Goal: Task Accomplishment & Management: Complete application form

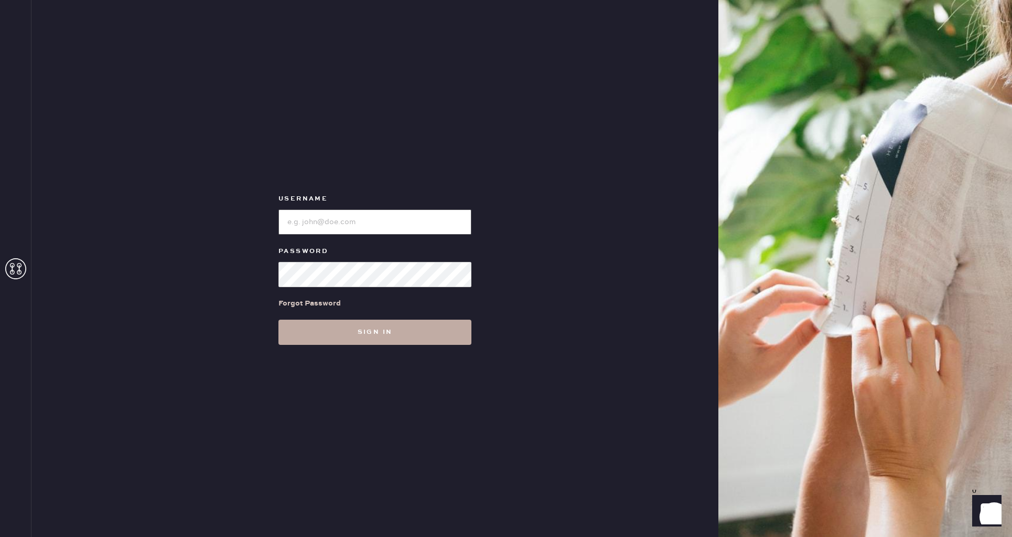
type input "reformationpaloalto"
click at [391, 329] on button "Sign in" at bounding box center [375, 331] width 193 height 25
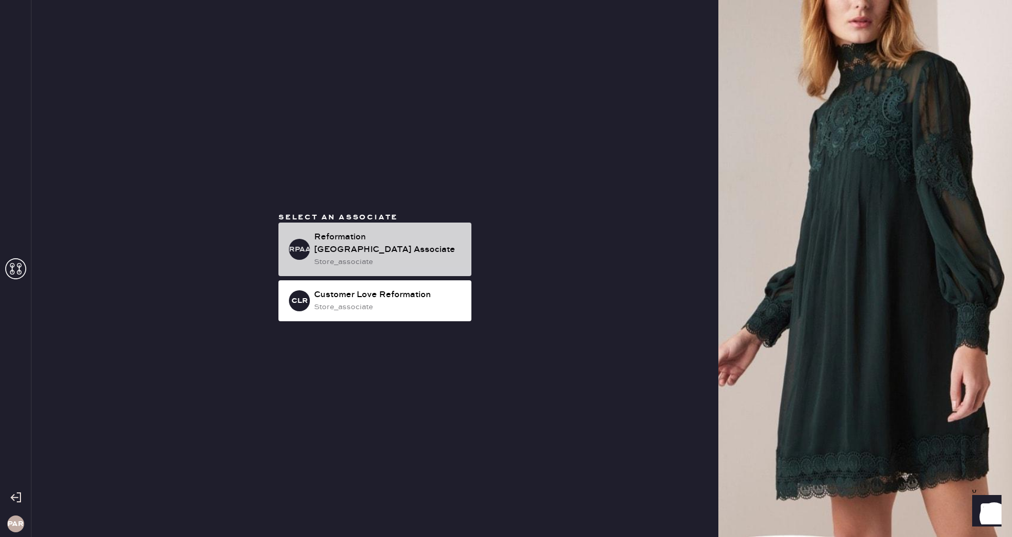
click at [396, 256] on div "store_associate" at bounding box center [388, 262] width 149 height 12
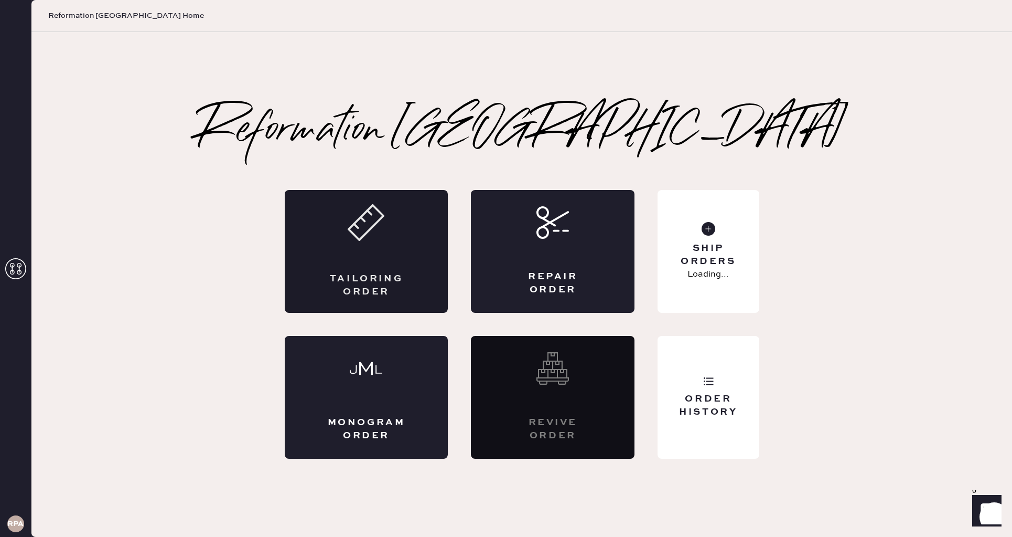
click at [388, 245] on div "Tailoring Order" at bounding box center [367, 251] width 164 height 123
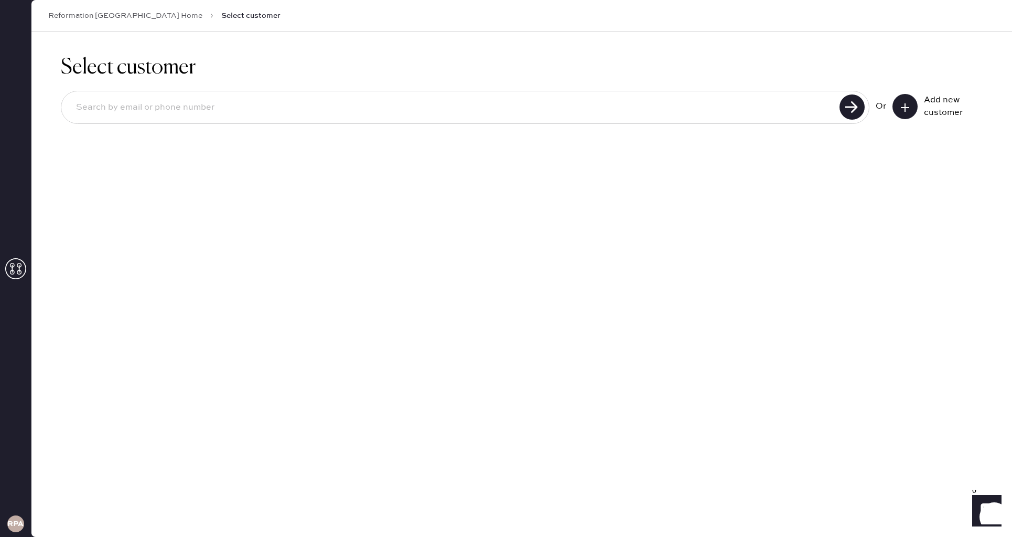
click at [913, 111] on button at bounding box center [905, 106] width 25 height 25
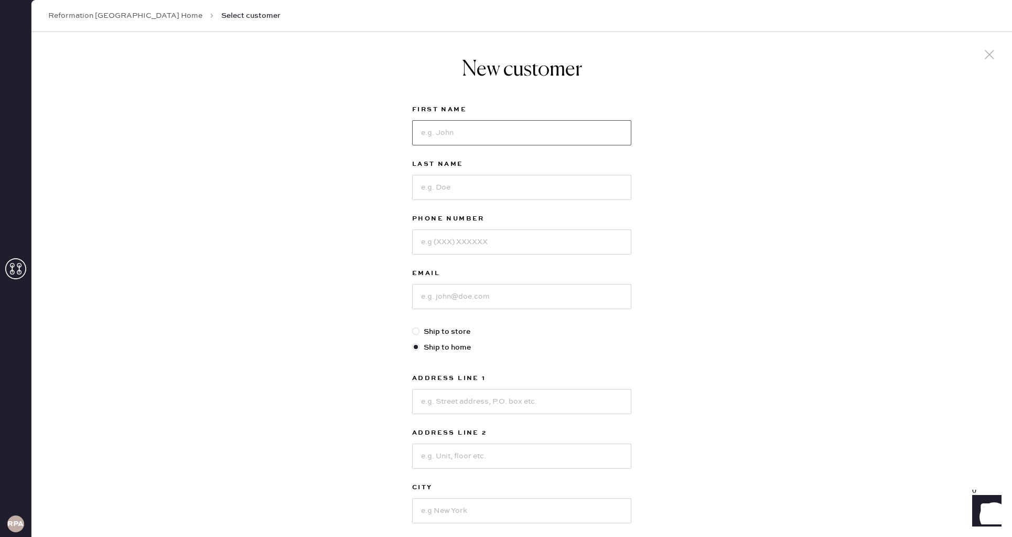
click at [538, 136] on input at bounding box center [521, 132] width 219 height 25
type input "[PERSON_NAME]"
type input "X"
type input "[PERSON_NAME]"
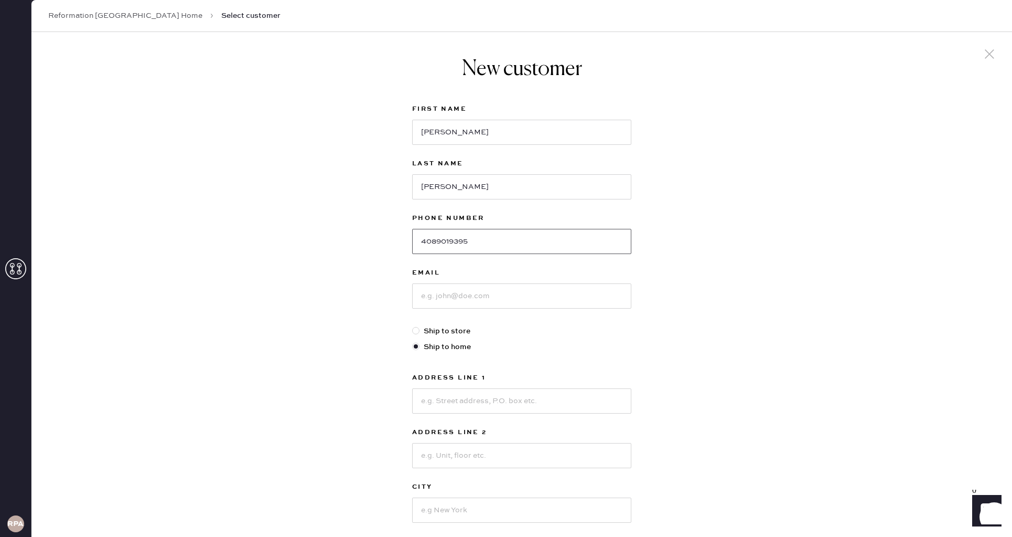
type input "4089019395"
click at [503, 294] on input at bounding box center [521, 295] width 219 height 25
type input "[EMAIL_ADDRESS][DOMAIN_NAME]"
click at [478, 407] on input at bounding box center [521, 400] width 219 height 25
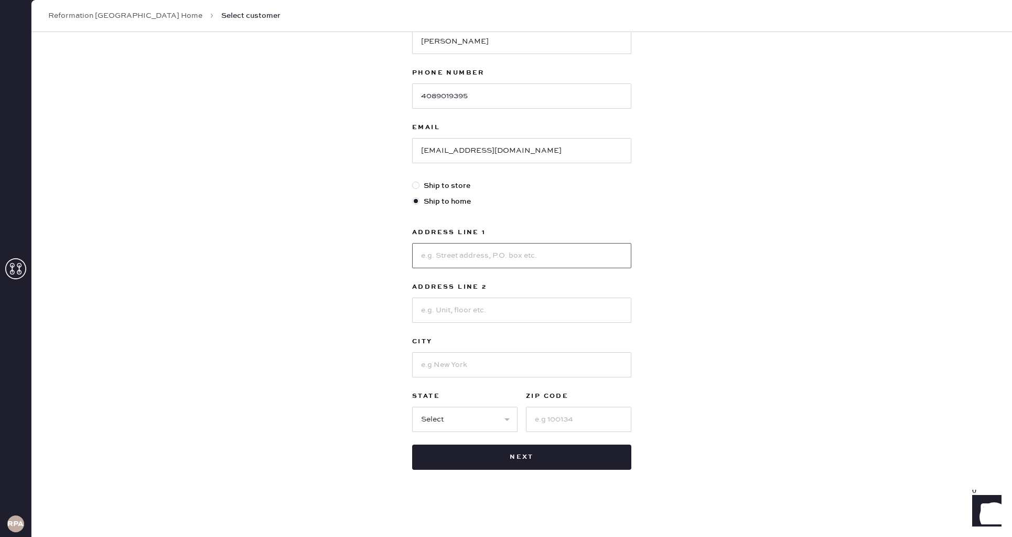
click at [439, 249] on input at bounding box center [521, 255] width 219 height 25
type input "[STREET_ADDRESS]"
click at [473, 306] on input at bounding box center [521, 309] width 219 height 25
type input "Apt 28D"
click at [461, 353] on input at bounding box center [521, 364] width 219 height 25
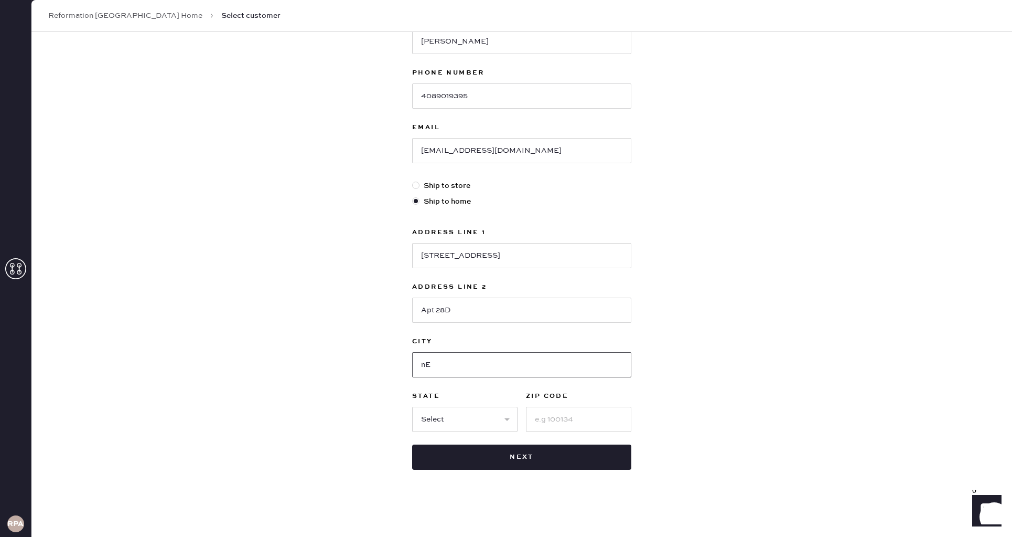
type input "n"
type input "[US_STATE]"
click at [449, 413] on select "Select AK AL AR AZ CA CO CT [GEOGRAPHIC_DATA] DE FL [GEOGRAPHIC_DATA] HI [GEOGR…" at bounding box center [464, 419] width 105 height 25
select select "NY"
click at [591, 420] on input at bounding box center [578, 419] width 105 height 25
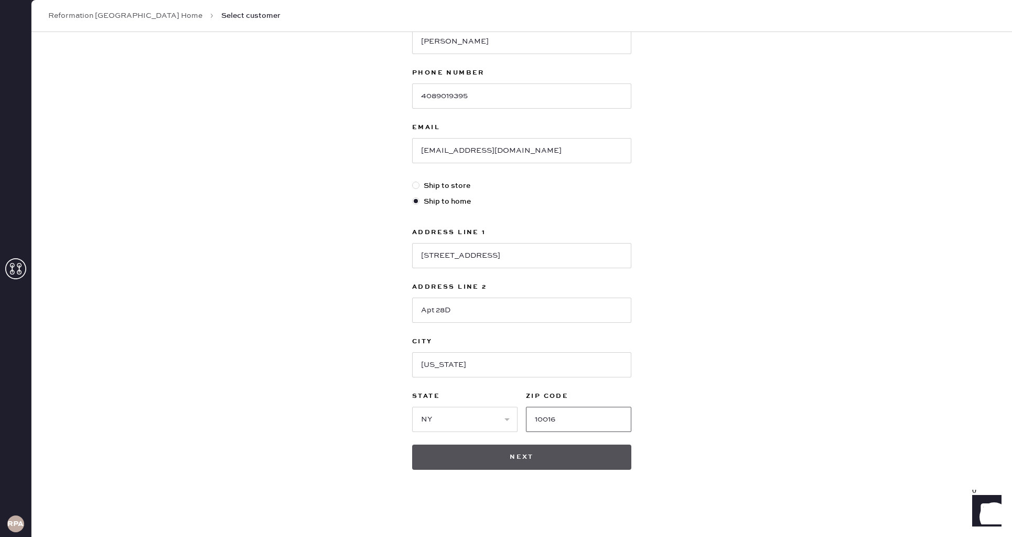
type input "10016"
click at [483, 463] on button "Next" at bounding box center [521, 456] width 219 height 25
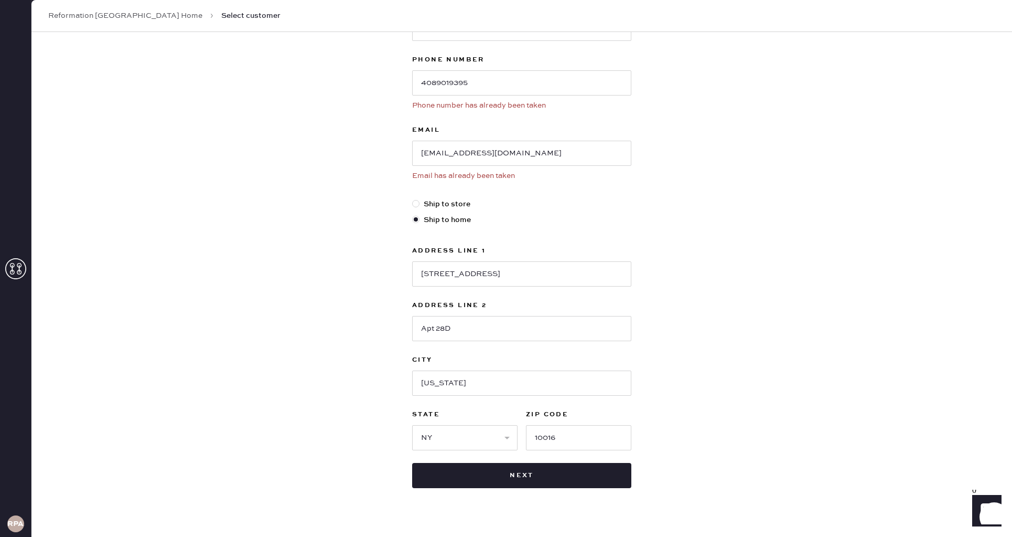
scroll to position [177, 0]
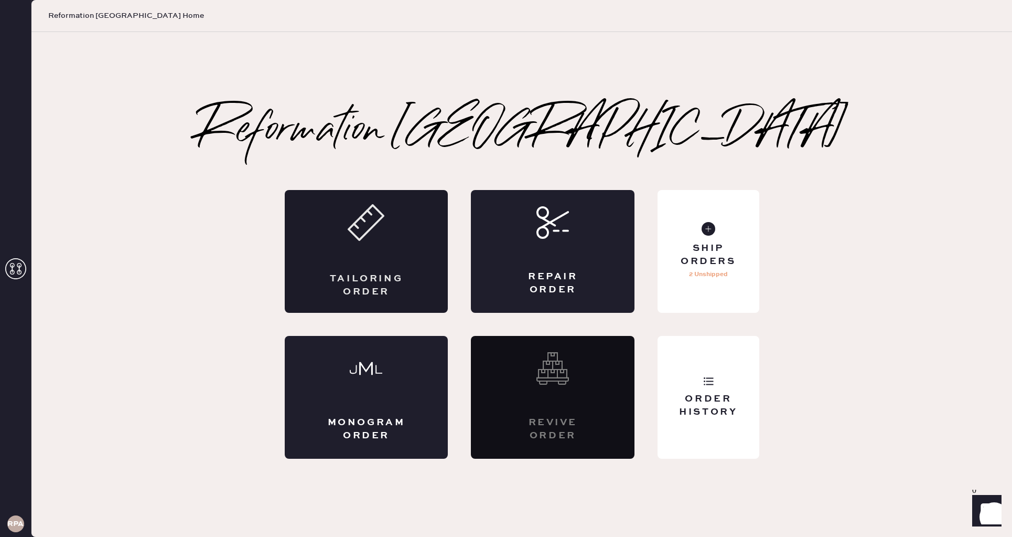
click at [332, 270] on div "Tailoring Order" at bounding box center [367, 251] width 164 height 123
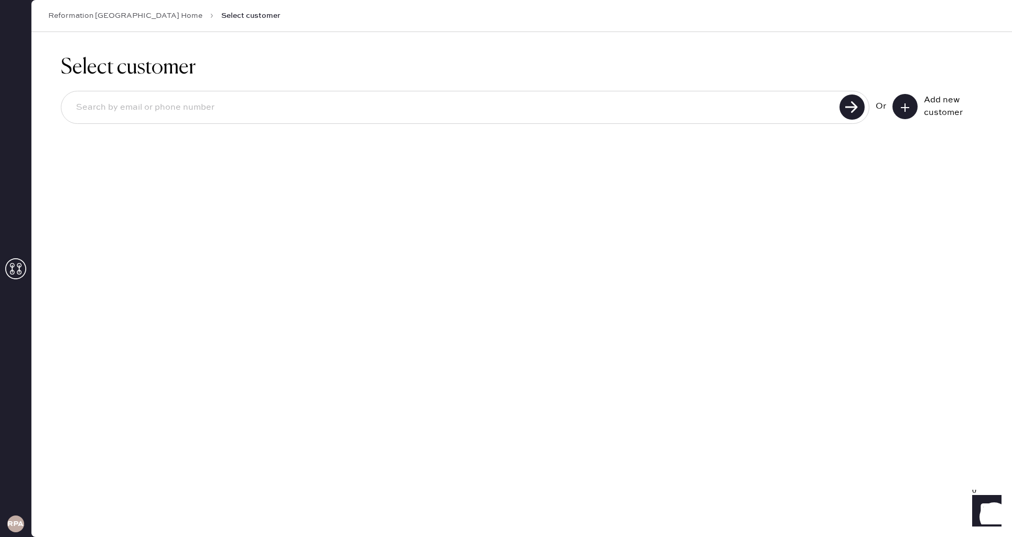
click at [763, 115] on input at bounding box center [452, 107] width 769 height 24
type input "[EMAIL_ADDRESS][DOMAIN_NAME]"
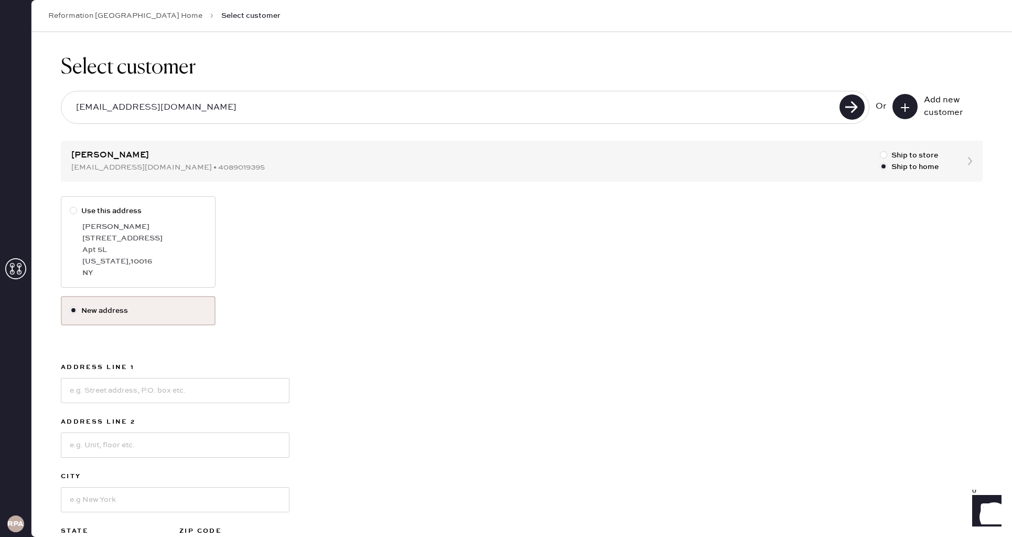
click at [105, 304] on label "New address" at bounding box center [138, 310] width 155 height 29
click at [70, 305] on input "New address" at bounding box center [70, 305] width 1 height 1
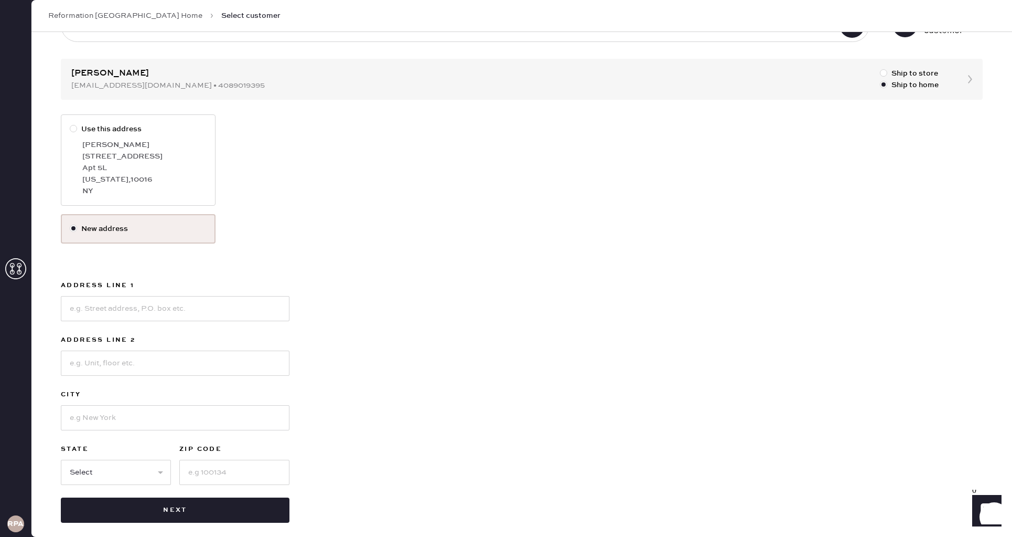
scroll to position [85, 0]
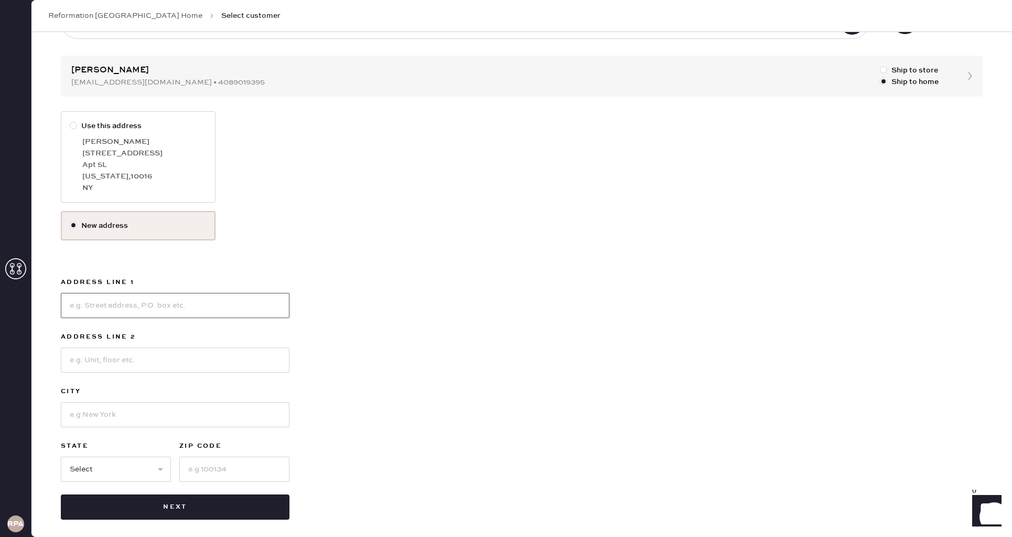
click at [135, 309] on input at bounding box center [175, 305] width 229 height 25
type input "[STREET_ADDRESS]"
click at [111, 360] on input at bounding box center [175, 359] width 229 height 25
type input "Apt 28D"
click at [116, 412] on input at bounding box center [175, 414] width 229 height 25
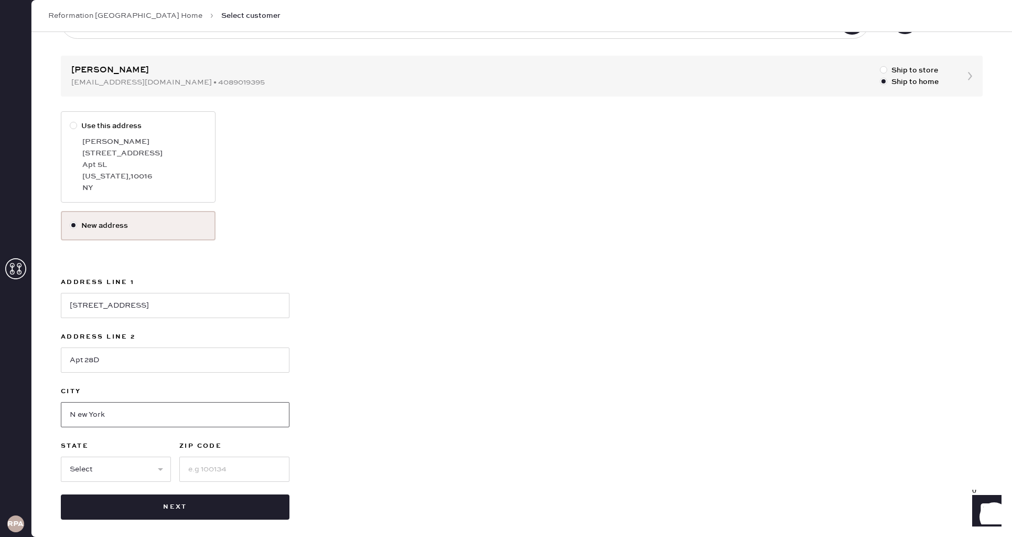
type input "N ew York"
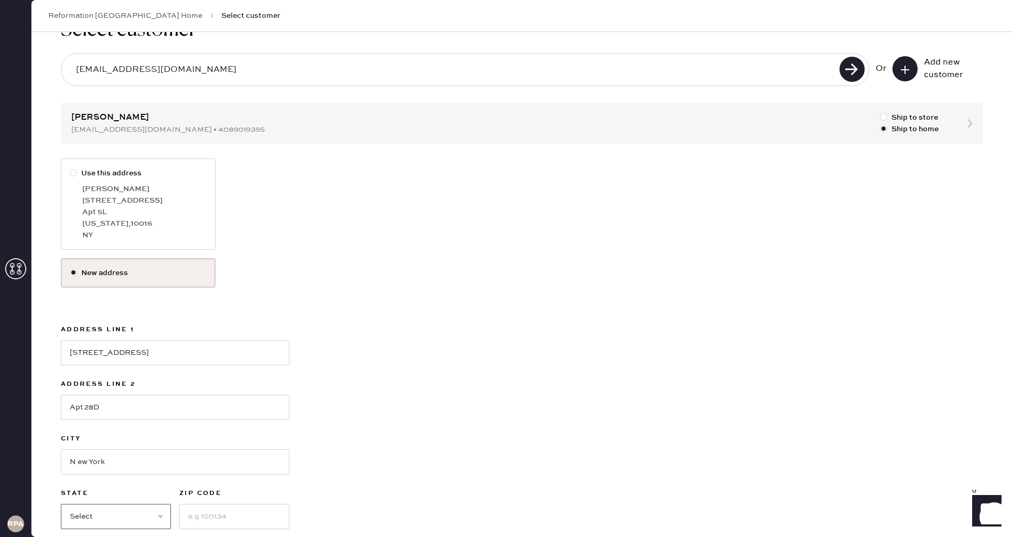
scroll to position [34, 0]
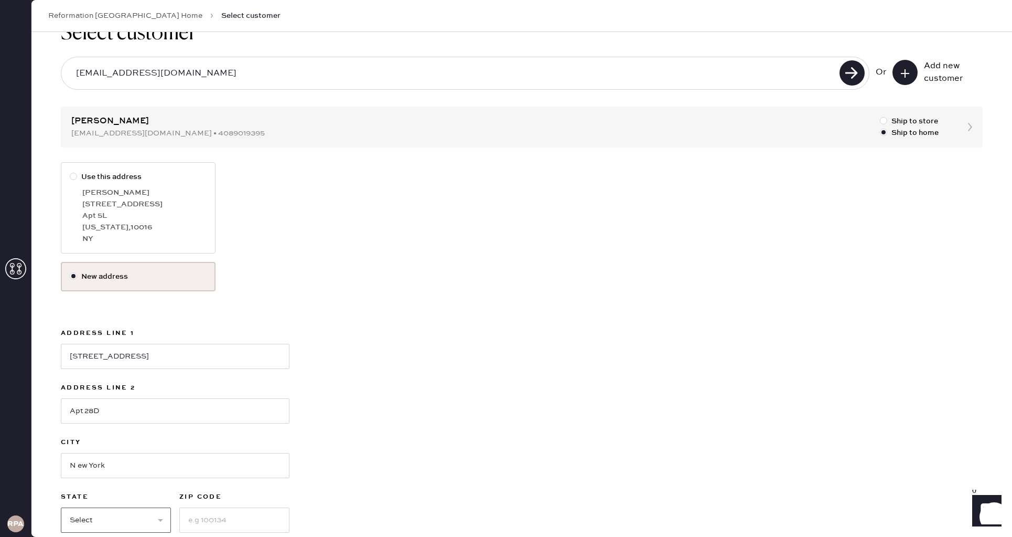
click at [118, 523] on select "Select AK AL AR AZ CA CO CT [GEOGRAPHIC_DATA] DE FL [GEOGRAPHIC_DATA] HI [GEOGR…" at bounding box center [116, 519] width 110 height 25
select select "NY"
click at [362, 456] on div "Use this address [PERSON_NAME] [STREET_ADDRESS][US_STATE] New address Address L…" at bounding box center [522, 366] width 922 height 408
click at [216, 519] on input at bounding box center [234, 519] width 110 height 25
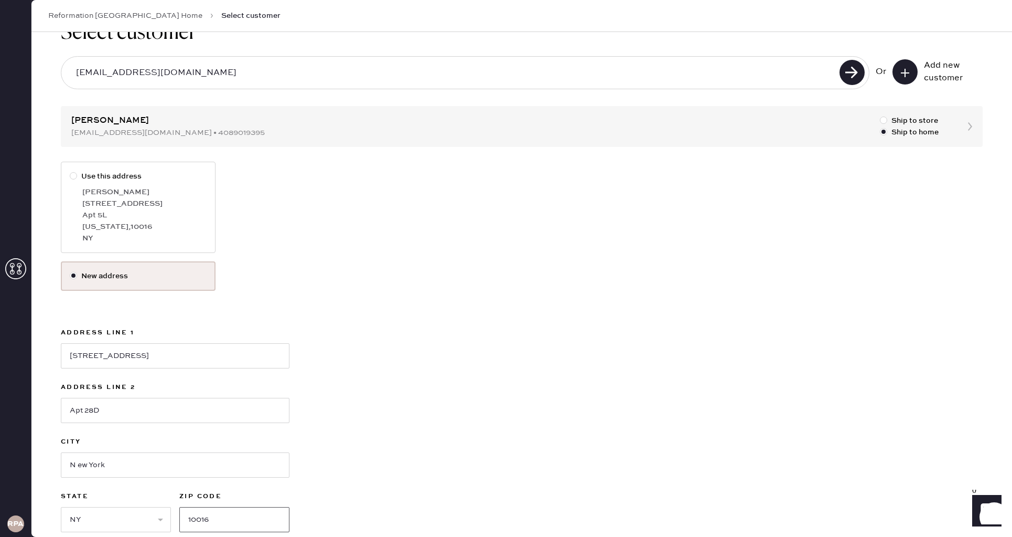
type input "10016"
click at [433, 405] on div "Use this address [PERSON_NAME] [STREET_ADDRESS][US_STATE] New address Address L…" at bounding box center [522, 366] width 922 height 408
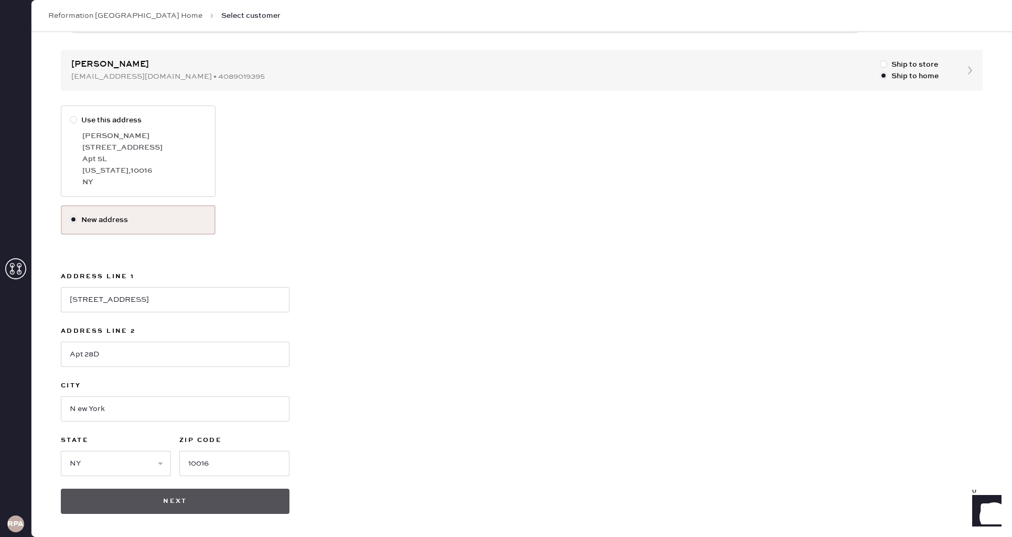
click at [209, 490] on button "Next" at bounding box center [175, 500] width 229 height 25
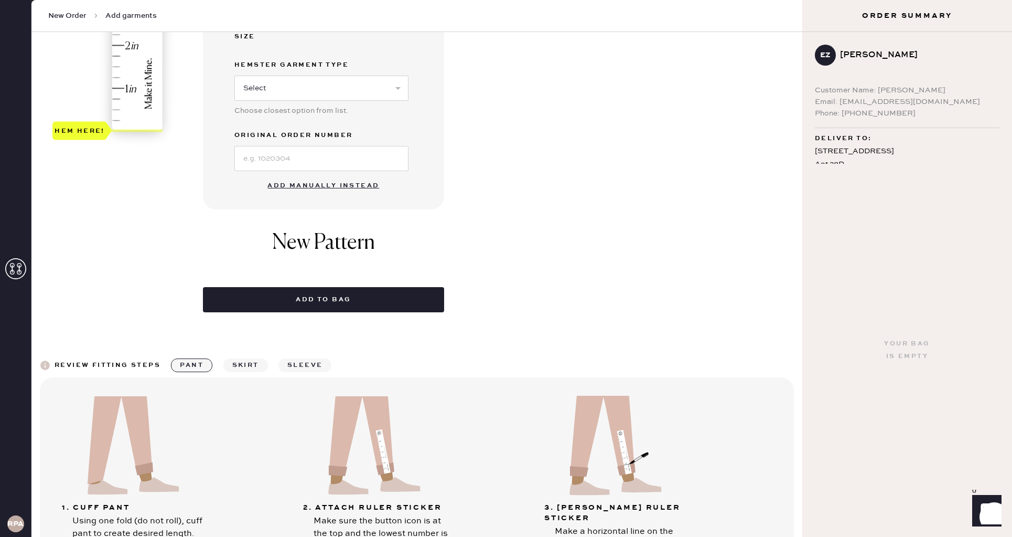
scroll to position [349, 0]
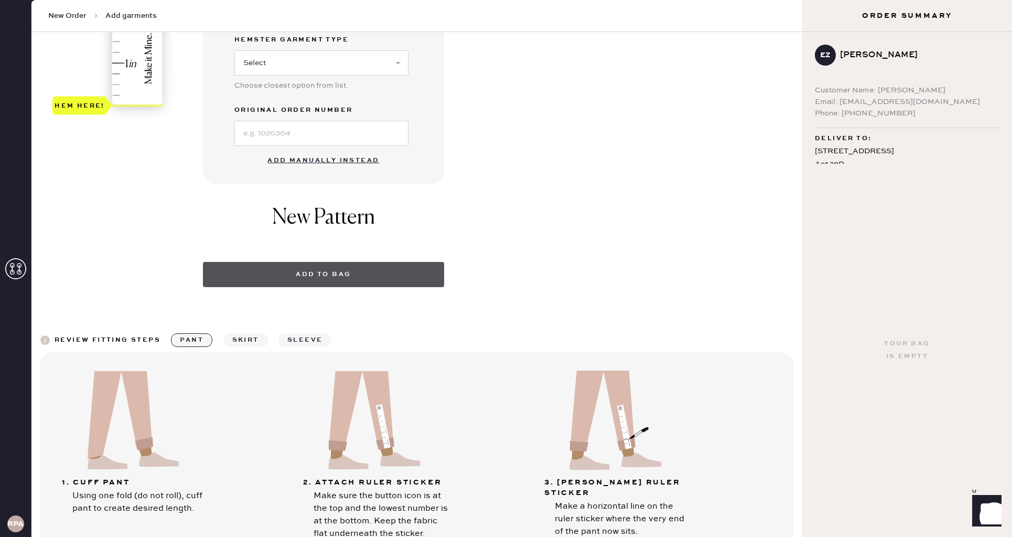
click at [302, 157] on button "Add manually instead" at bounding box center [323, 160] width 124 height 21
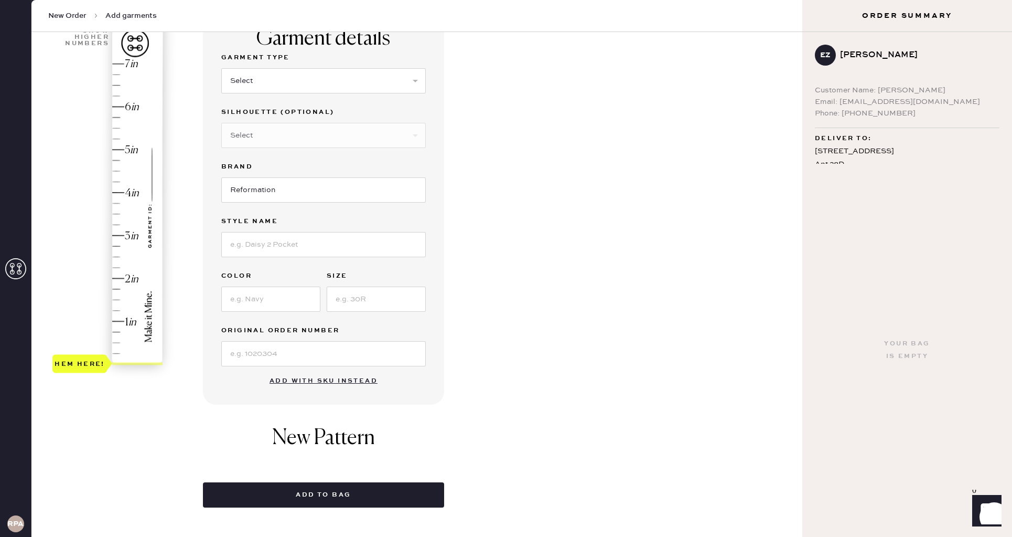
scroll to position [63, 0]
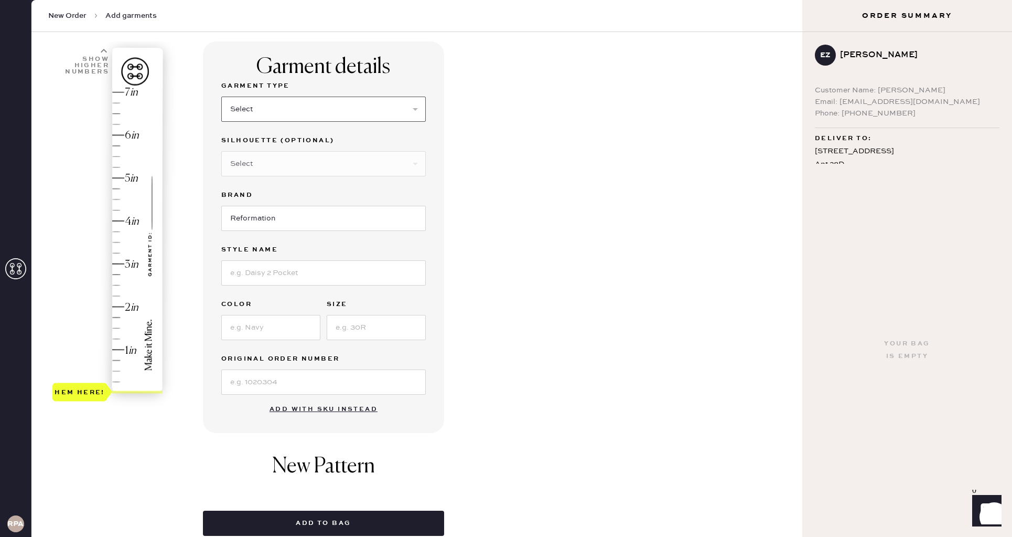
click at [271, 113] on select "Select Basic Skirt Jeans Leggings Pants Shorts Basic Sleeved Dress Basic Sleeve…" at bounding box center [323, 109] width 205 height 25
select select "4"
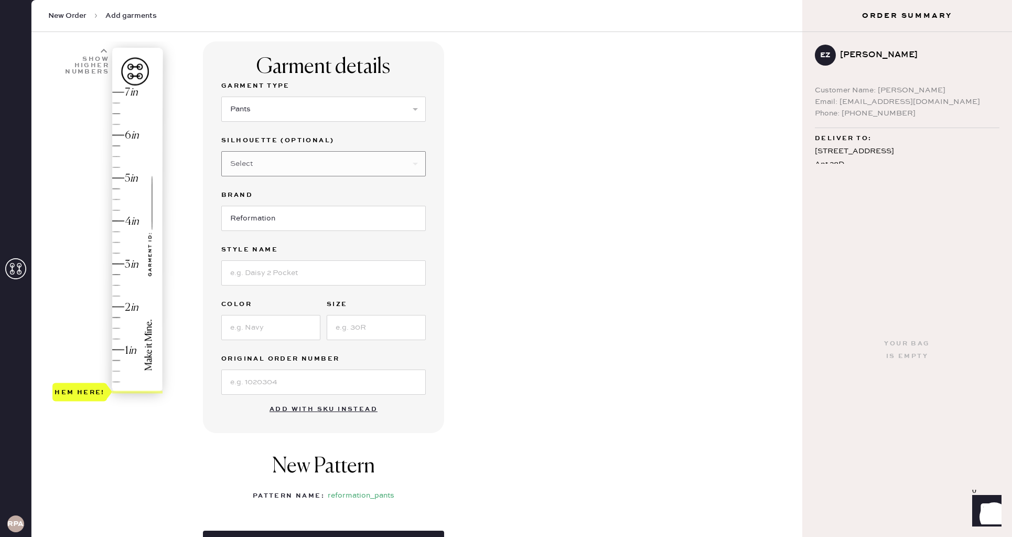
click at [287, 167] on select "Select Other" at bounding box center [323, 163] width 205 height 25
select select "11"
click at [250, 277] on input at bounding box center [323, 272] width 205 height 25
type input "Vida Low Rise Pant"
click at [269, 325] on input at bounding box center [270, 327] width 99 height 25
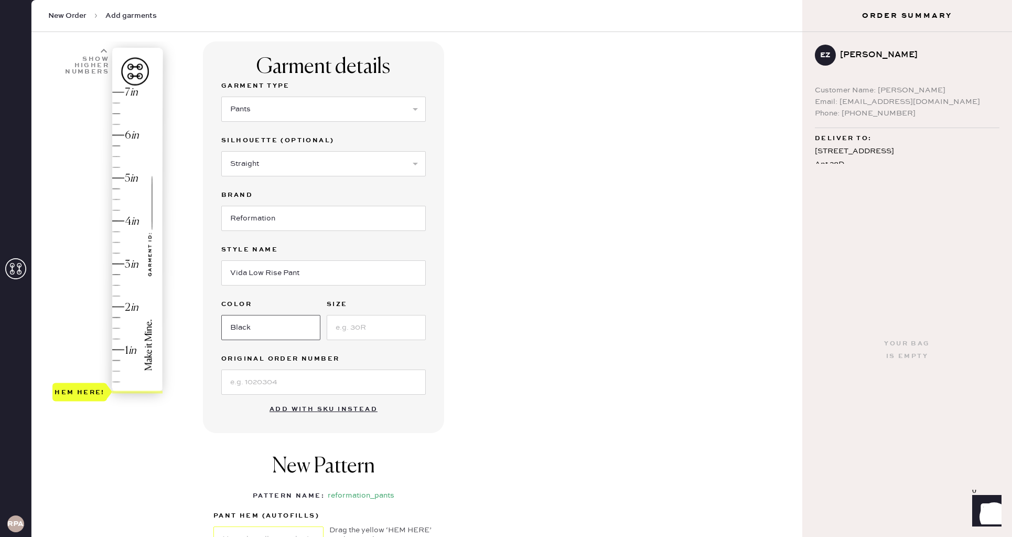
type input "Black"
click at [388, 319] on input at bounding box center [376, 327] width 99 height 25
type input "0"
click at [272, 379] on input at bounding box center [323, 381] width 205 height 25
drag, startPoint x: 183, startPoint y: 439, endPoint x: 179, endPoint y: 432, distance: 8.0
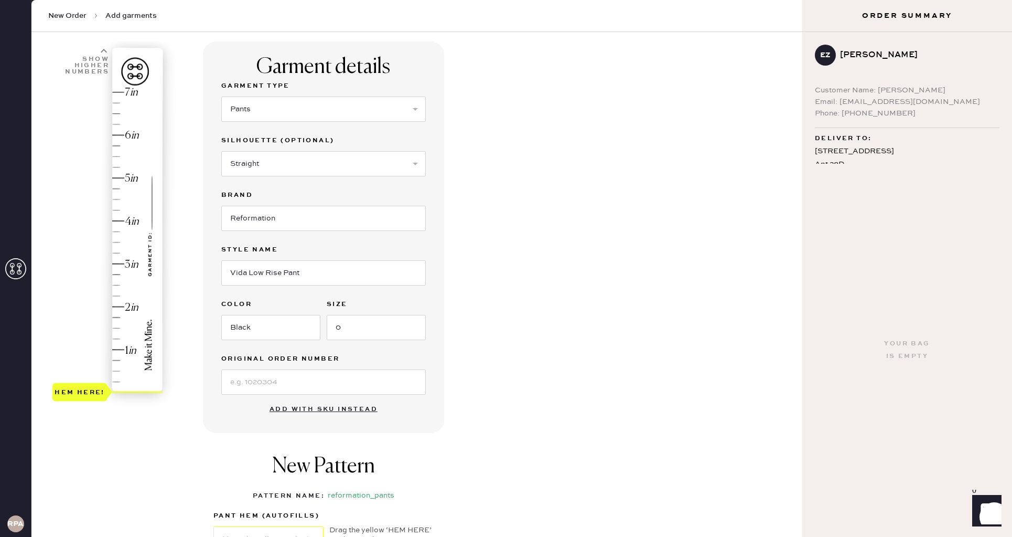
click at [179, 432] on div "1 in 2 in 3 in 4 in 5 in 6 in 7 in Show higher numbers Show lower numbers Hem h…" at bounding box center [417, 339] width 754 height 596
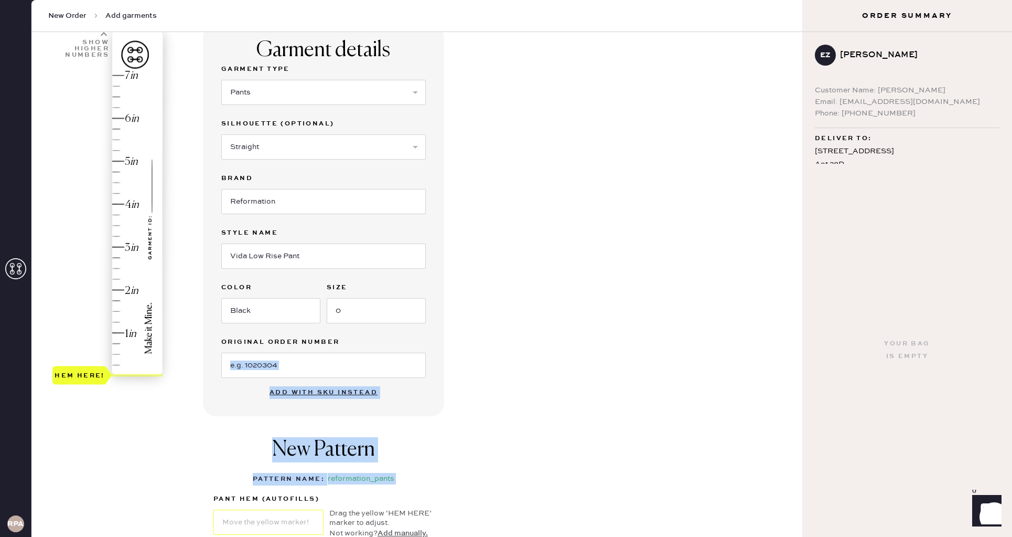
click at [185, 440] on div "1 in 2 in 3 in 4 in 5 in 6 in 7 in Show higher numbers Show lower numbers Hem h…" at bounding box center [417, 323] width 754 height 596
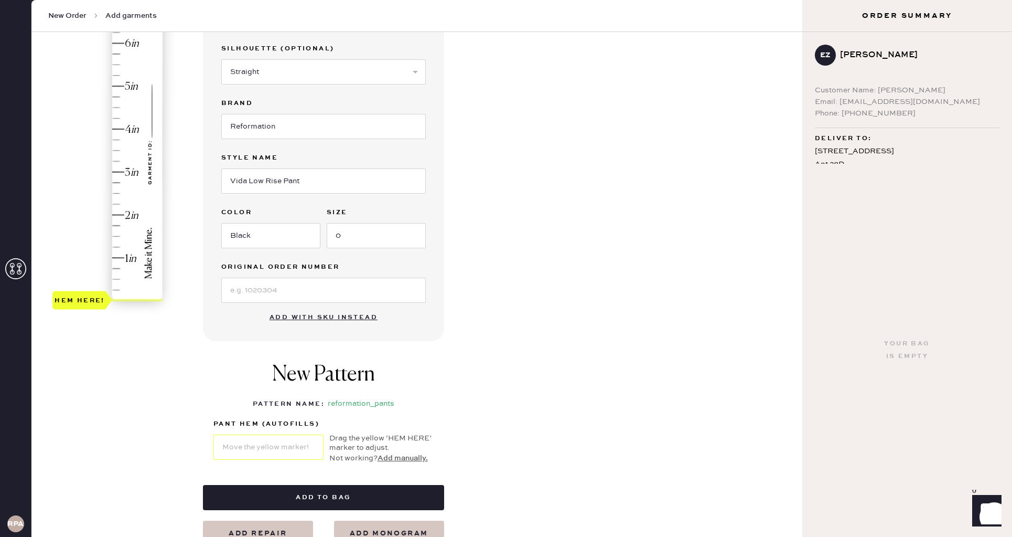
scroll to position [161, 0]
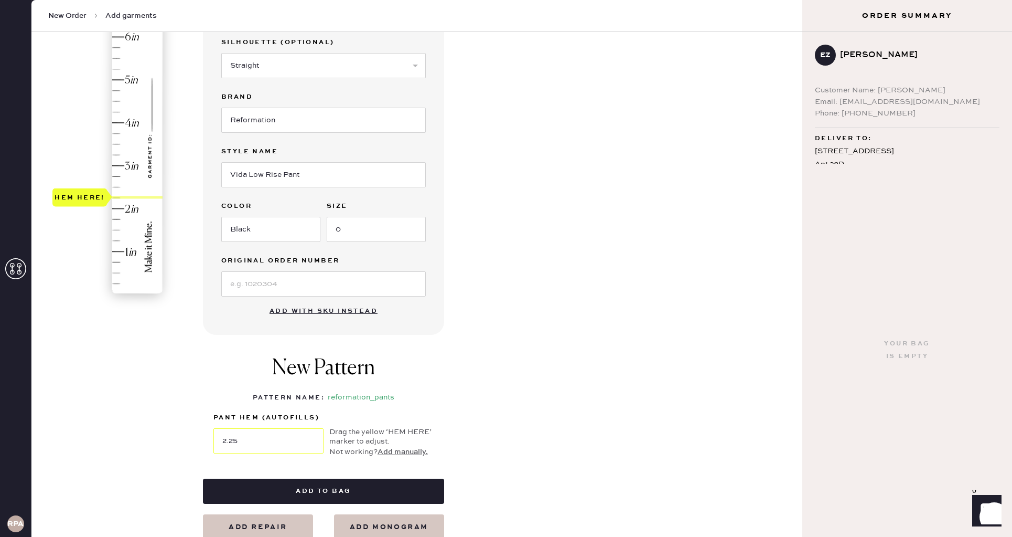
drag, startPoint x: 101, startPoint y: 200, endPoint x: 111, endPoint y: 208, distance: 12.4
click at [102, 202] on div "Hem here!" at bounding box center [108, 145] width 112 height 310
type input "2"
click at [119, 208] on div "Hem here!" at bounding box center [108, 145] width 112 height 310
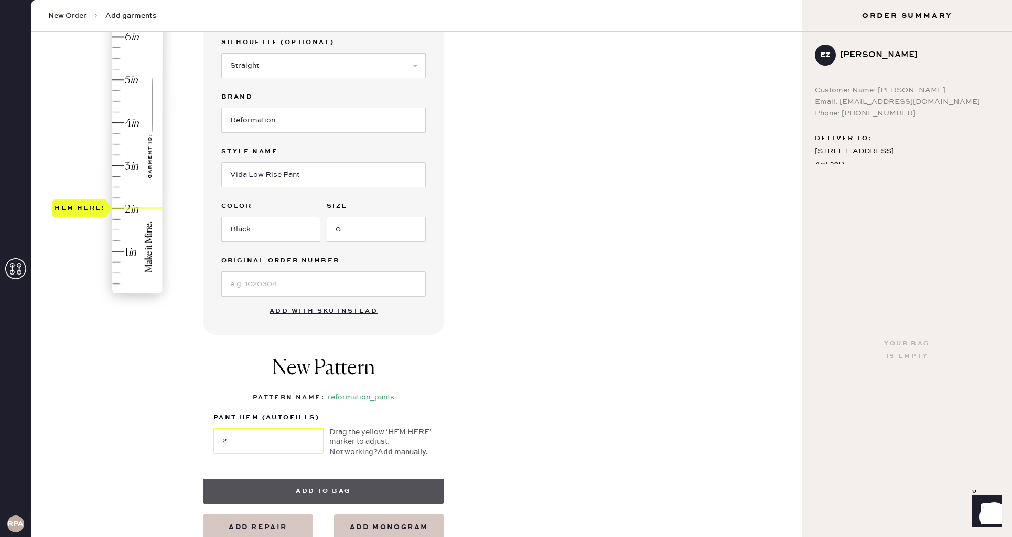
click at [254, 490] on button "Add to bag" at bounding box center [323, 490] width 241 height 25
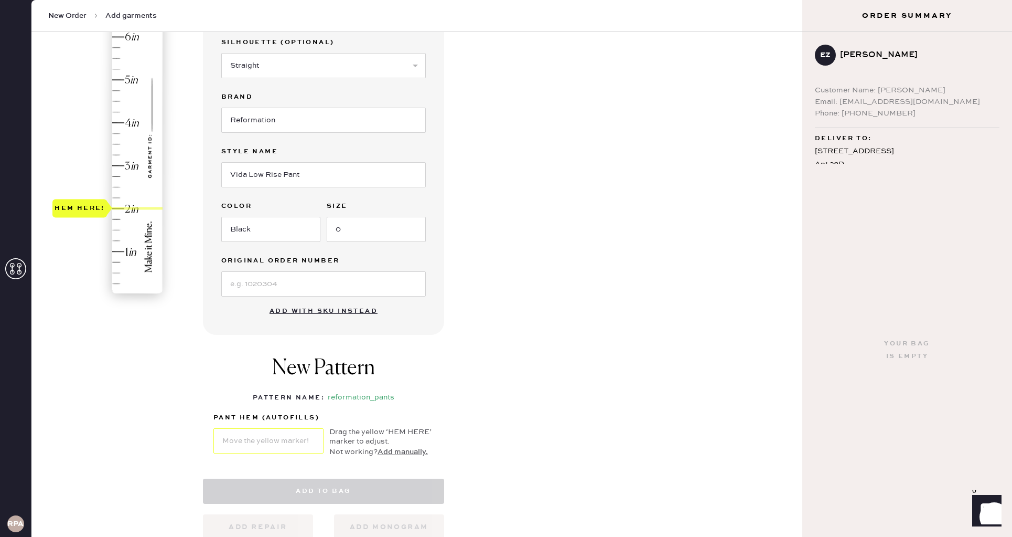
select select "4"
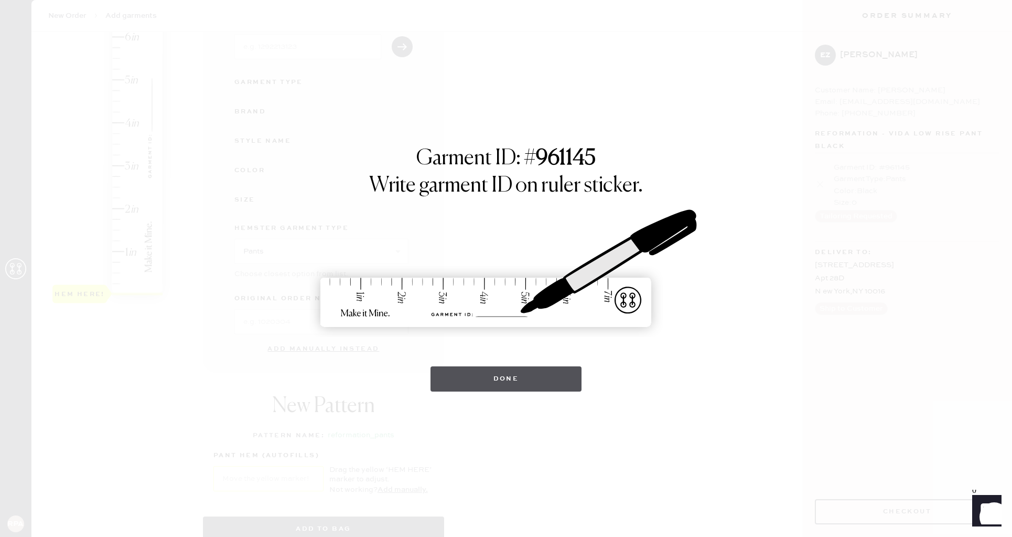
click at [460, 373] on button "Done" at bounding box center [507, 378] width 152 height 25
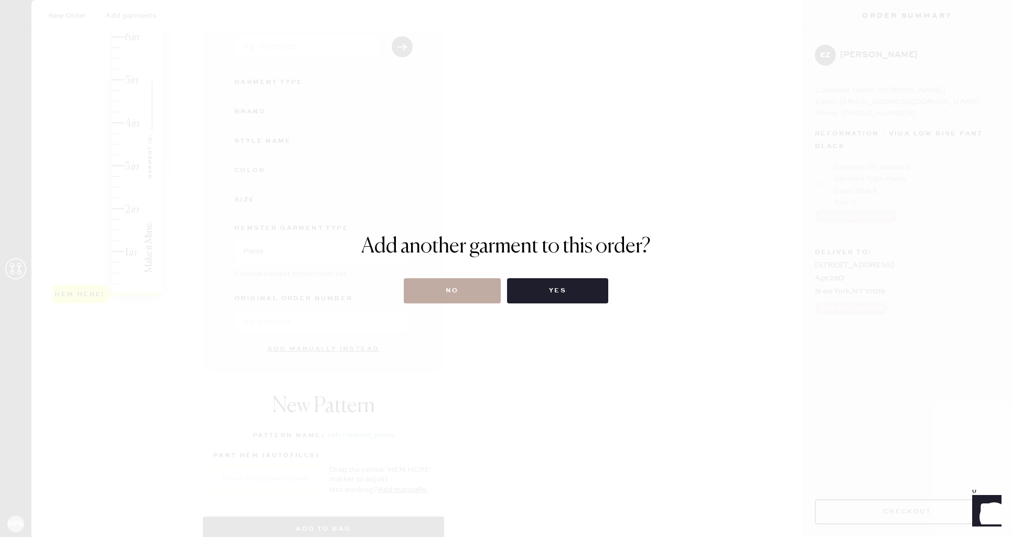
click at [456, 288] on button "No" at bounding box center [452, 290] width 97 height 25
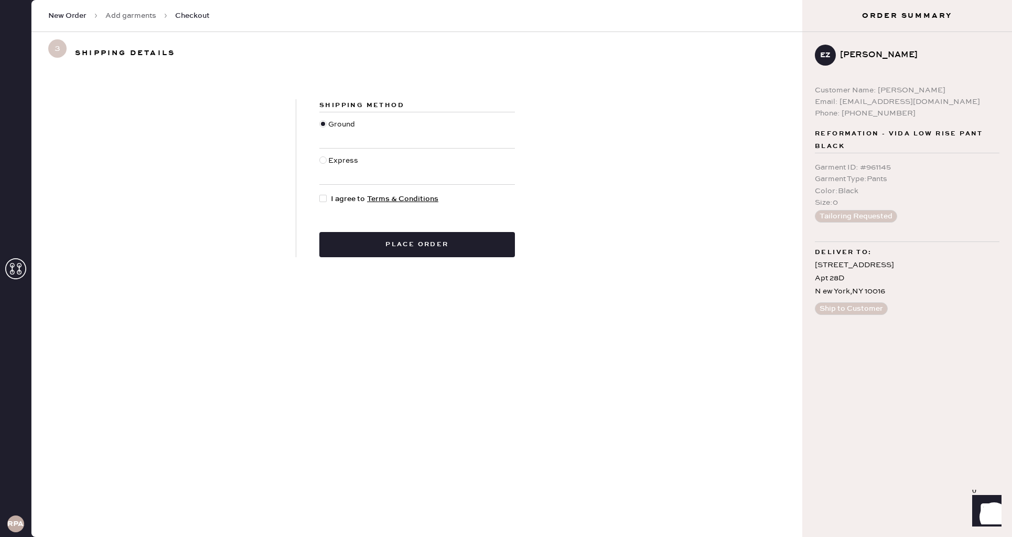
click at [346, 162] on div "Express" at bounding box center [344, 166] width 33 height 23
click at [320, 155] on input "Express" at bounding box center [319, 155] width 1 height 1
radio input "true"
click at [343, 158] on div "Express" at bounding box center [344, 166] width 33 height 23
click at [320, 155] on input "Express" at bounding box center [319, 155] width 1 height 1
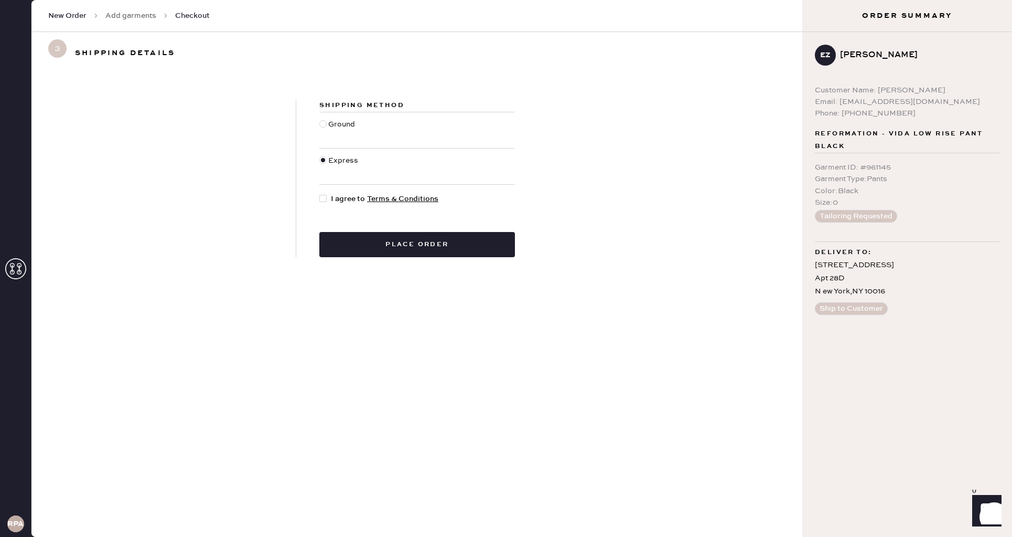
drag, startPoint x: 322, startPoint y: 198, endPoint x: 331, endPoint y: 218, distance: 22.5
click at [322, 198] on div at bounding box center [322, 198] width 7 height 7
click at [320, 194] on input "I agree to Terms & Conditions" at bounding box center [319, 193] width 1 height 1
checkbox input "true"
click at [365, 253] on button "Place order" at bounding box center [417, 244] width 196 height 25
